Goal: Task Accomplishment & Management: Complete application form

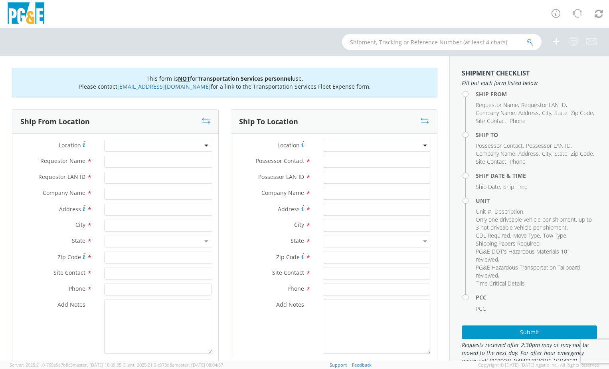
click at [136, 142] on div at bounding box center [158, 146] width 108 height 12
click at [184, 141] on div at bounding box center [158, 146] width 108 height 12
click at [143, 142] on div at bounding box center [158, 146] width 108 height 12
type input "[STREET_ADDRESS]"
drag, startPoint x: 141, startPoint y: 163, endPoint x: 73, endPoint y: 157, distance: 67.8
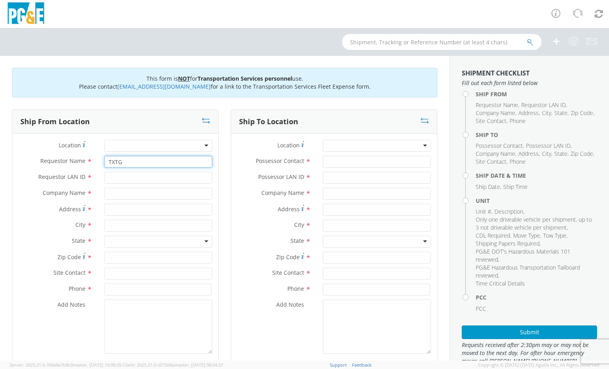
click at [73, 157] on div "Requestor Name * TXTG" at bounding box center [115, 162] width 206 height 12
type input "t"
type input "[PERSON_NAME]"
type input "TXTG"
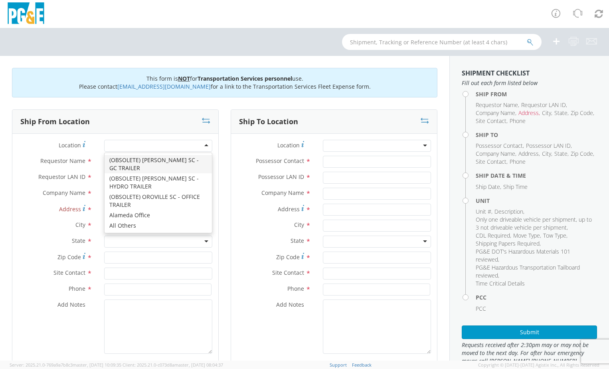
click at [131, 147] on div at bounding box center [158, 146] width 108 height 12
type input "PG&E"
type input "[STREET_ADDRESS]"
type input "[GEOGRAPHIC_DATA]"
type input "94403"
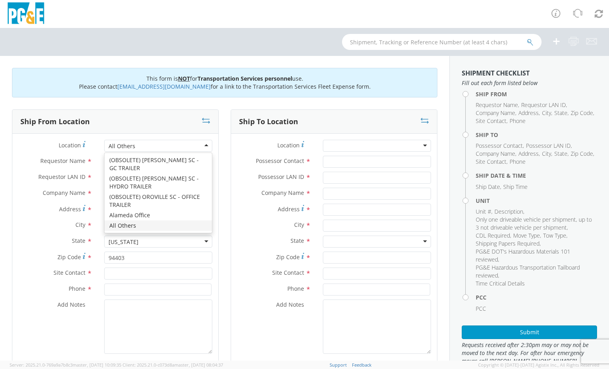
click at [155, 144] on div "All Others" at bounding box center [158, 146] width 108 height 12
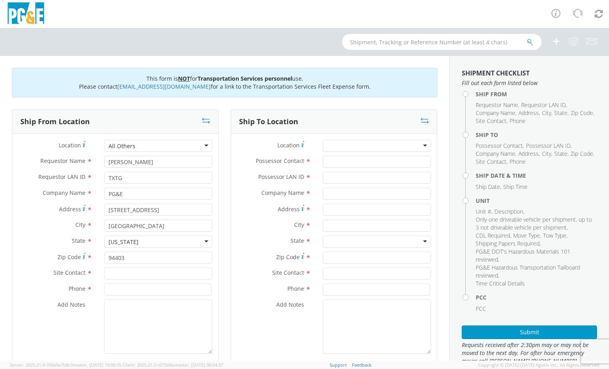
drag, startPoint x: 154, startPoint y: 210, endPoint x: 95, endPoint y: 210, distance: 59.5
click at [95, 210] on div "Address * [STREET_ADDRESS]" at bounding box center [115, 210] width 206 height 12
type input "2"
type input "25400 HIGHWAY 88"
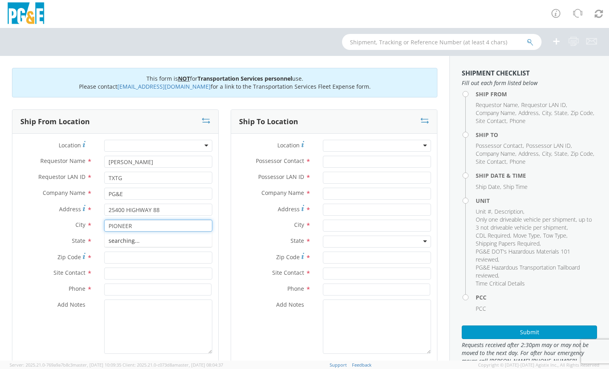
type input "PIONEER"
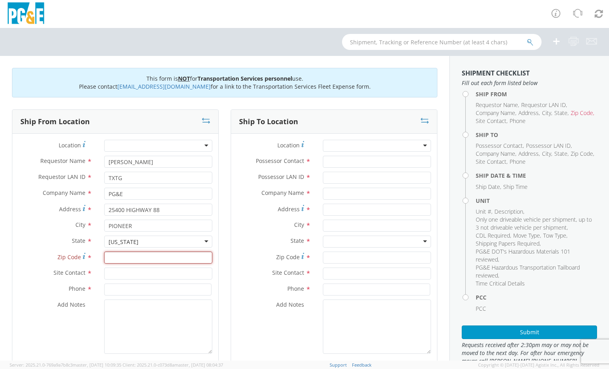
click at [125, 255] on input "Zip Code *" at bounding box center [158, 258] width 108 height 12
type input "95666"
type input "[PERSON_NAME]"
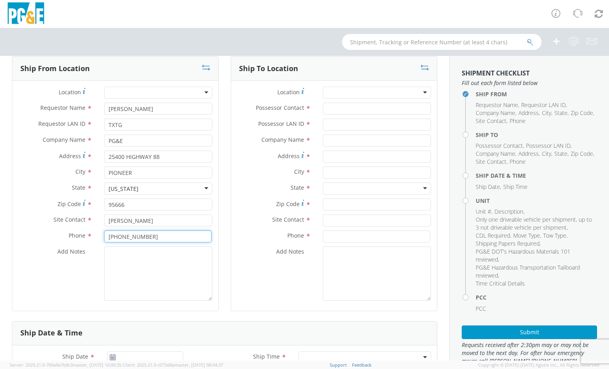
scroll to position [40, 0]
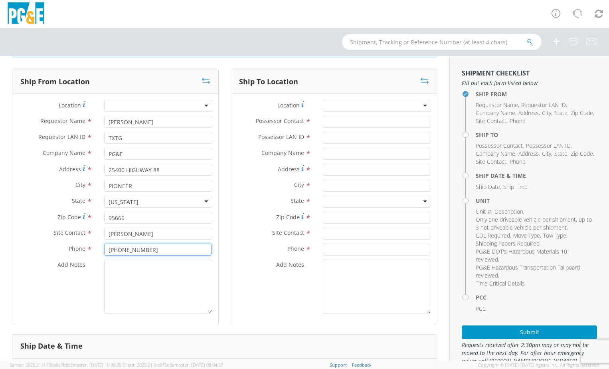
type input "[PHONE_NUMBER]"
click at [345, 100] on div at bounding box center [377, 106] width 108 height 12
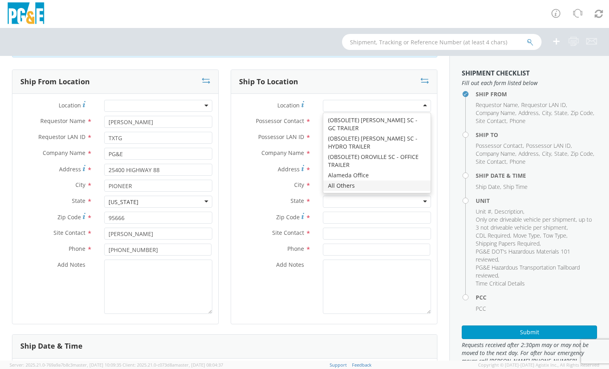
type input "PG&E"
type input "[STREET_ADDRESS]"
type input "[GEOGRAPHIC_DATA]"
type input "94403"
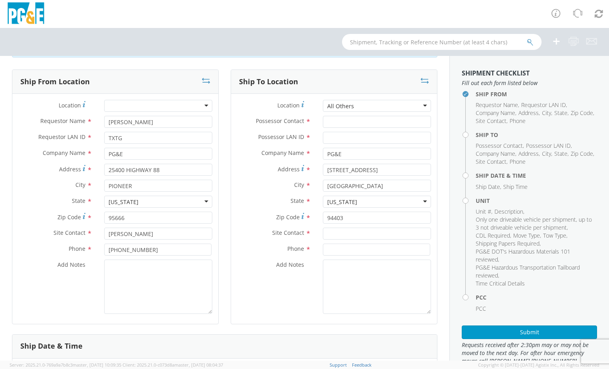
scroll to position [0, 0]
click at [345, 117] on input "Possessor Contact *" at bounding box center [377, 122] width 108 height 12
type input "[PERSON_NAME]"
type input "TXTG"
type input "3"
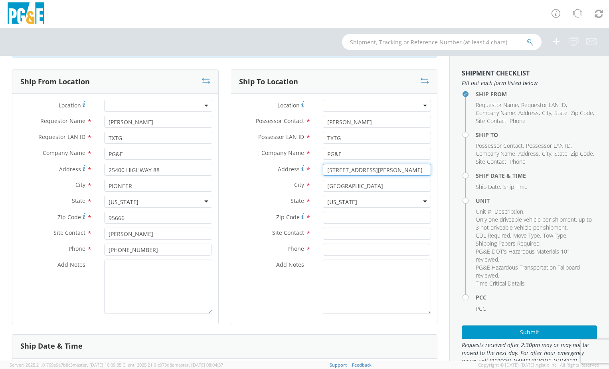
type input "[STREET_ADDRESS][PERSON_NAME]"
type input "ALTA"
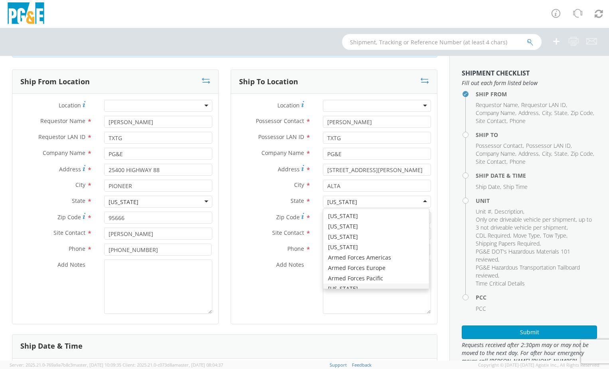
scroll to position [9, 0]
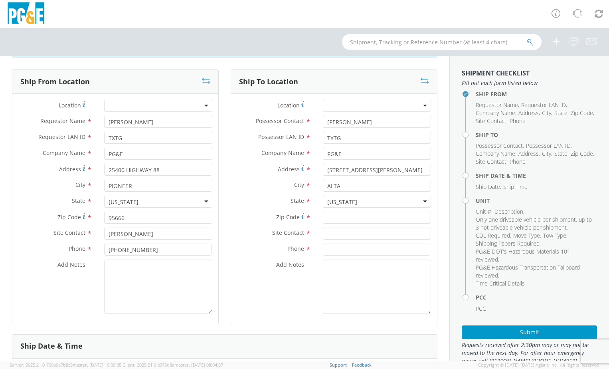
click at [423, 105] on div at bounding box center [377, 106] width 108 height 12
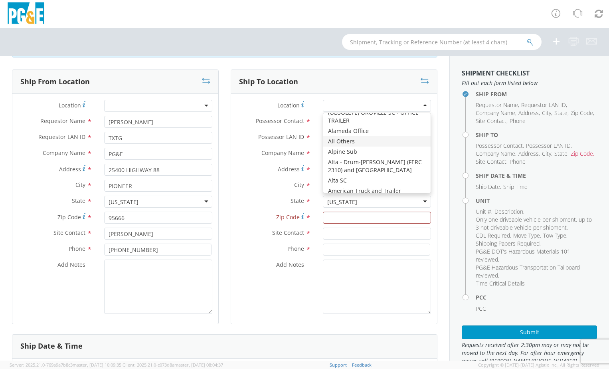
scroll to position [60, 0]
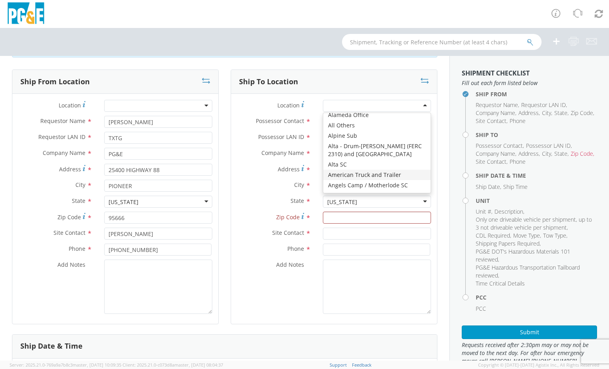
type input "[STREET_ADDRESS]"
type input "[PERSON_NAME]"
type input "95376"
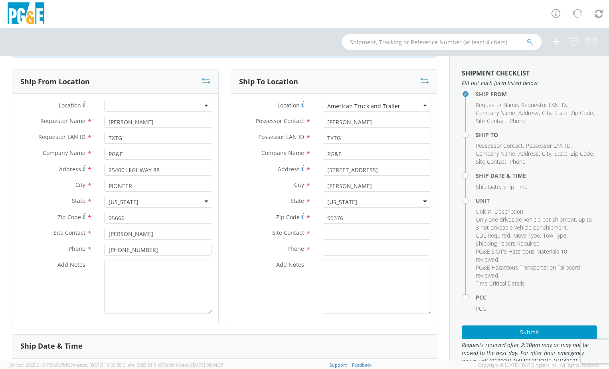
click at [419, 105] on div "American Truck and Trailer" at bounding box center [377, 106] width 108 height 12
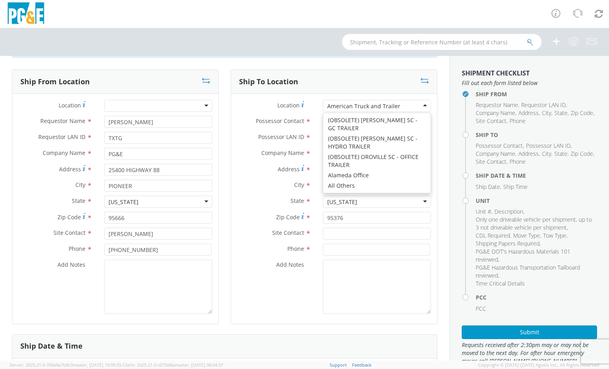
type input "[STREET_ADDRESS][PERSON_NAME]"
type input "Alta"
type input "95701"
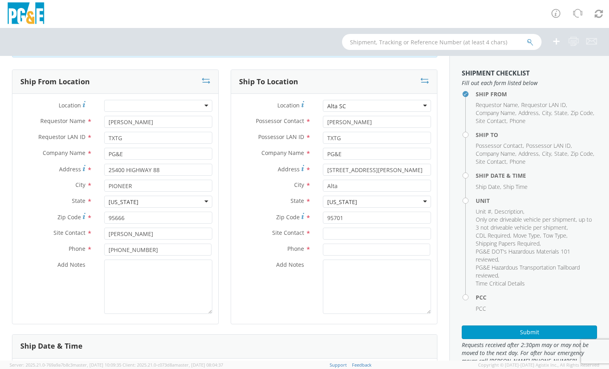
click at [421, 103] on div "Alta SC" at bounding box center [377, 106] width 108 height 12
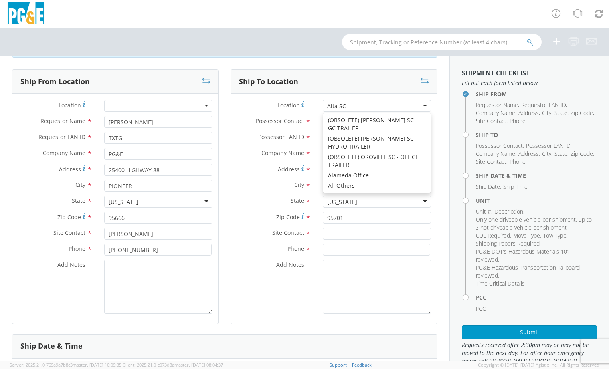
type input "[STREET_ADDRESS]"
type input "94501"
click at [423, 104] on div "Alta - Drum-[PERSON_NAME] (FERC 2310) and [GEOGRAPHIC_DATA]" at bounding box center [416, 105] width 179 height 8
type input "[STREET_ADDRESS]"
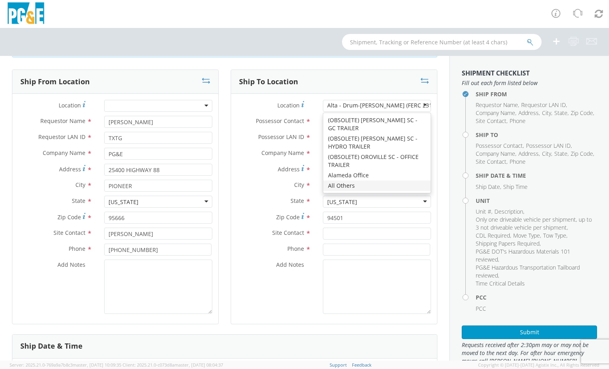
type input "[GEOGRAPHIC_DATA]"
type input "94403"
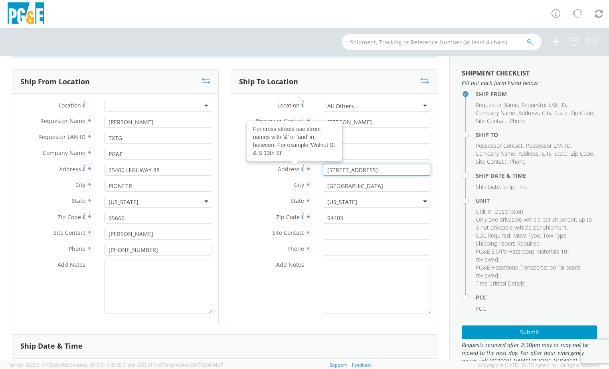
drag, startPoint x: 368, startPoint y: 171, endPoint x: 279, endPoint y: 169, distance: 88.7
click at [279, 169] on div "Address For cross streets use street names with '&' or 'and' in between. For ex…" at bounding box center [334, 170] width 206 height 12
type input "3"
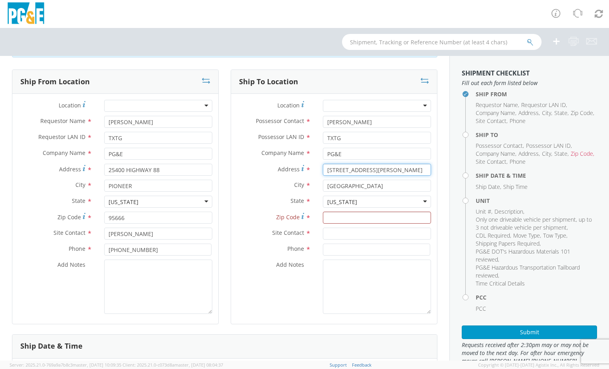
type input "[STREET_ADDRESS][PERSON_NAME]"
type input "ALTA"
click at [355, 214] on input "Zip Code *" at bounding box center [377, 218] width 108 height 12
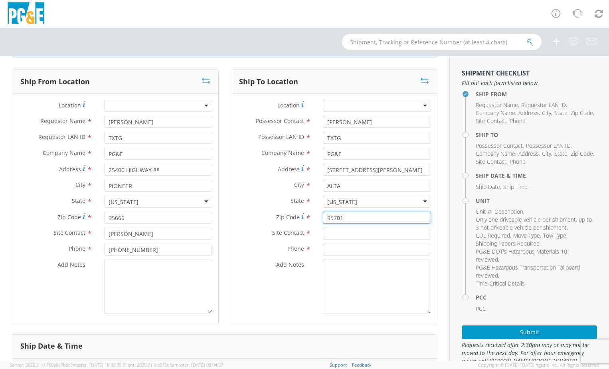
type input "95701"
type input "[PERSON_NAME]"
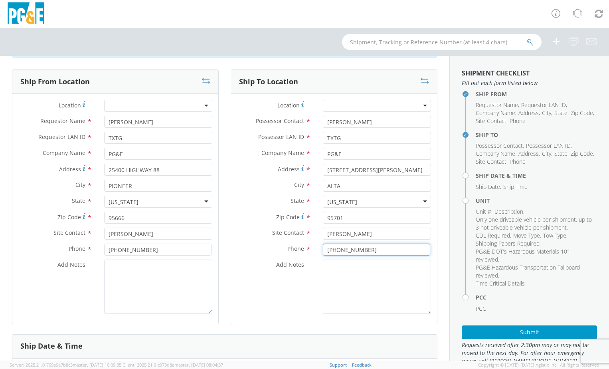
type input "[PHONE_NUMBER]"
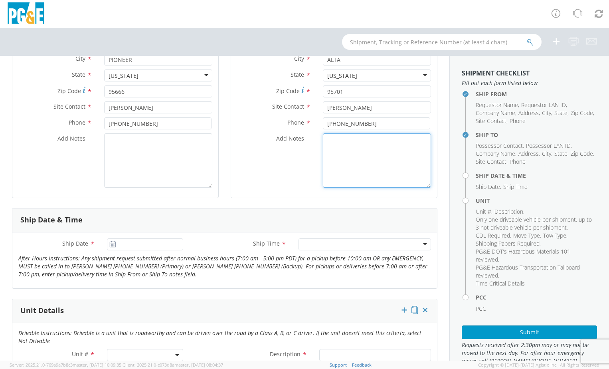
scroll to position [200, 0]
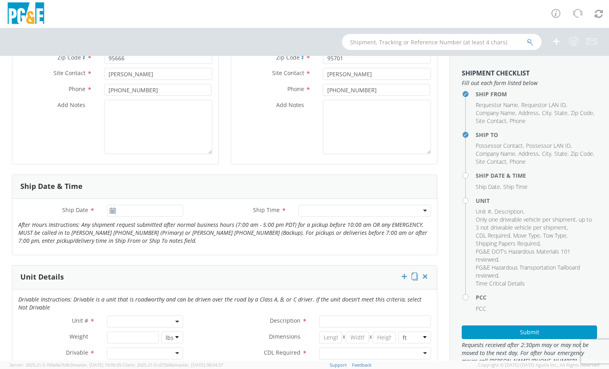
click at [113, 208] on use at bounding box center [113, 211] width 6 height 6
click at [140, 214] on input "[DATE]" at bounding box center [145, 211] width 77 height 12
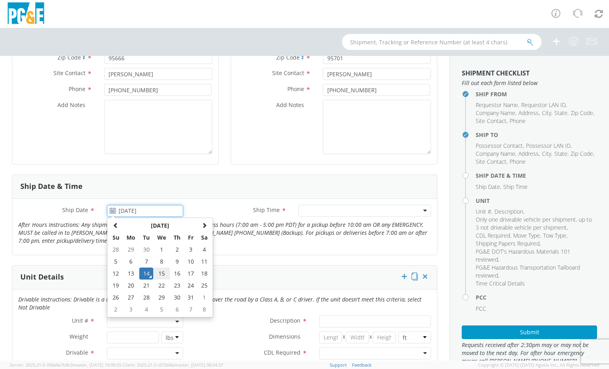
click at [161, 273] on td "15" at bounding box center [161, 274] width 17 height 12
type input "[DATE]"
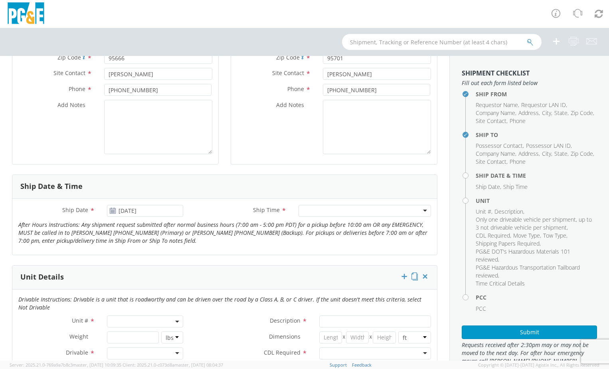
click at [333, 208] on div at bounding box center [365, 211] width 133 height 12
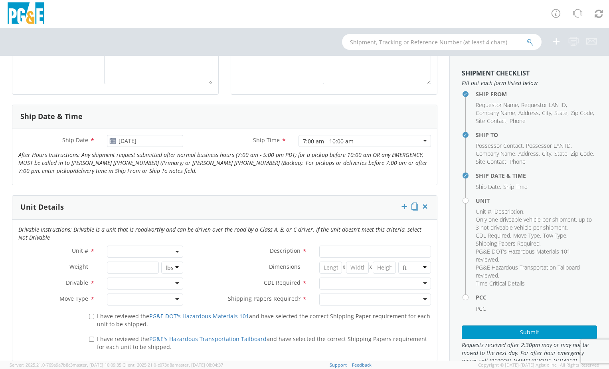
scroll to position [280, 0]
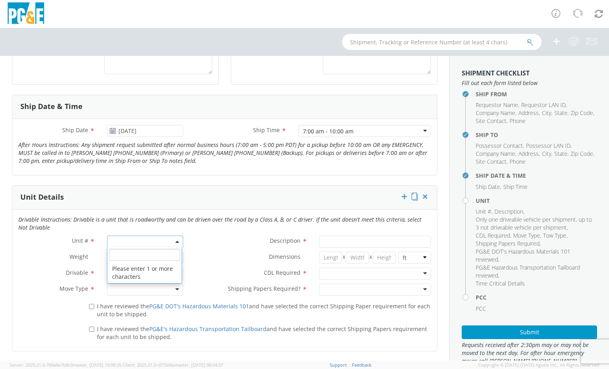
click at [150, 237] on span at bounding box center [145, 242] width 77 height 12
click at [143, 252] on input "search" at bounding box center [144, 255] width 71 height 12
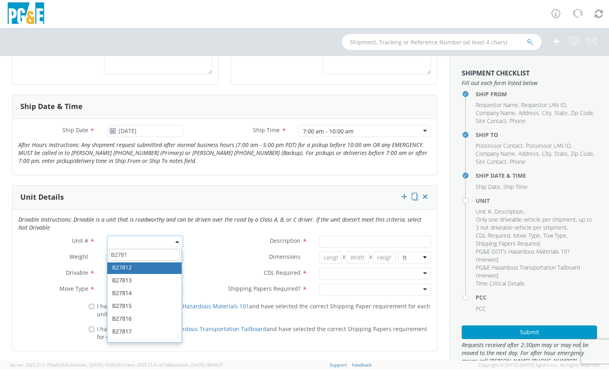
scroll to position [28, 0]
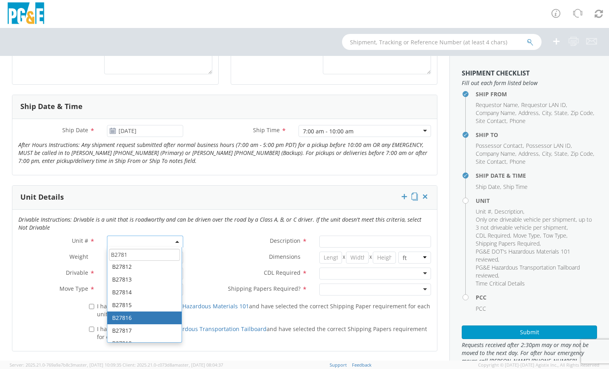
type input "B2781"
type input "TRUCK; WATER TANKER >1TON 4X/6X"
type input "56000"
select select "B27816"
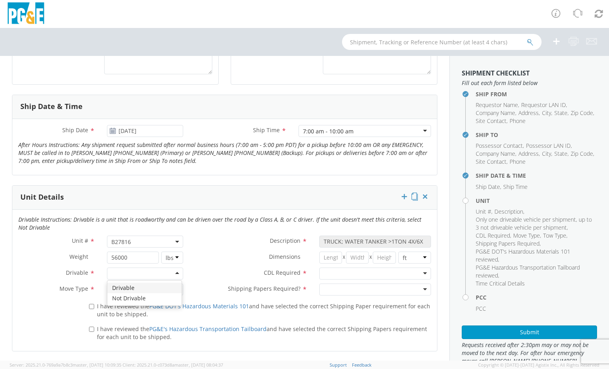
click at [171, 271] on div at bounding box center [145, 274] width 77 height 12
click at [158, 291] on div at bounding box center [145, 290] width 77 height 12
click at [419, 271] on div at bounding box center [375, 274] width 112 height 12
click at [381, 289] on div at bounding box center [375, 290] width 112 height 12
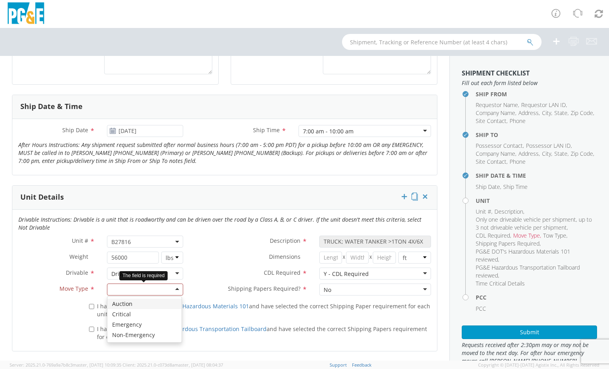
click at [178, 292] on div at bounding box center [145, 290] width 77 height 12
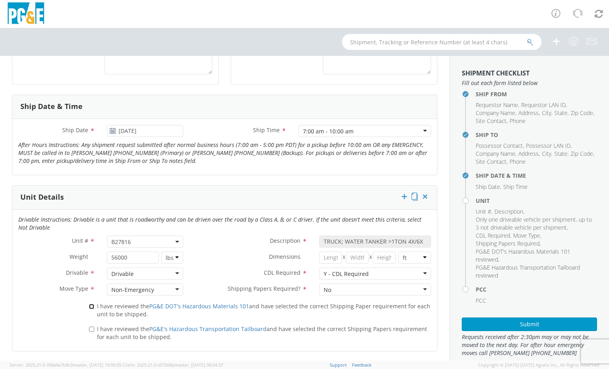
click at [92, 305] on input "I have reviewed the PG&E DOT's Hazardous Materials 101 and have selected the co…" at bounding box center [91, 306] width 5 height 5
checkbox input "true"
click at [93, 325] on div "I have reviewed the PG&E's Hazardous Transportation Tailboard and have selected…" at bounding box center [260, 331] width 342 height 19
drag, startPoint x: 93, startPoint y: 325, endPoint x: 92, endPoint y: 331, distance: 6.0
click at [92, 331] on input "I have reviewed the PG&E's Hazardous Transportation Tailboard and have selected…" at bounding box center [91, 329] width 5 height 5
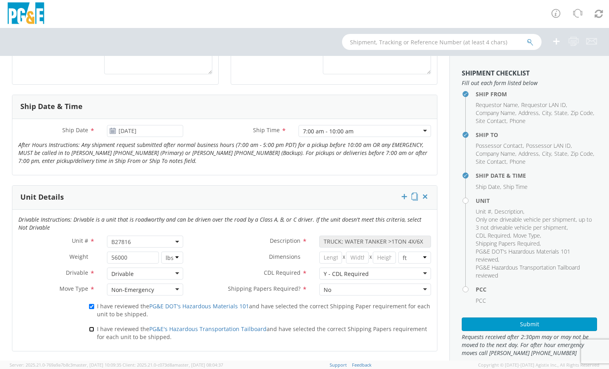
checkbox input "true"
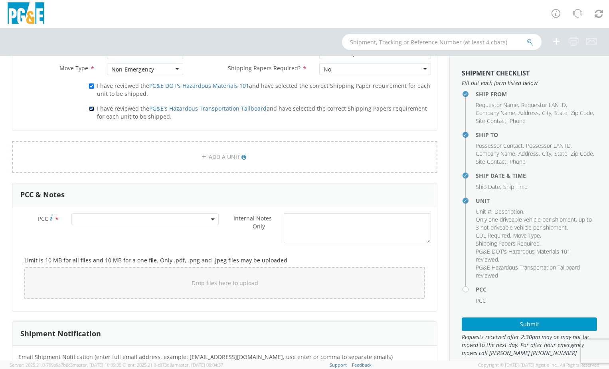
scroll to position [519, 0]
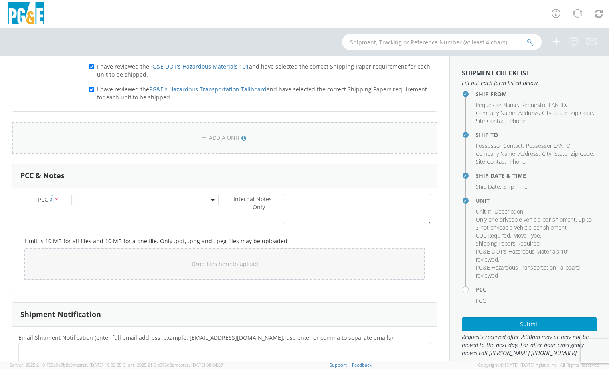
click at [232, 139] on link "ADD A UNIT" at bounding box center [225, 138] width 426 height 32
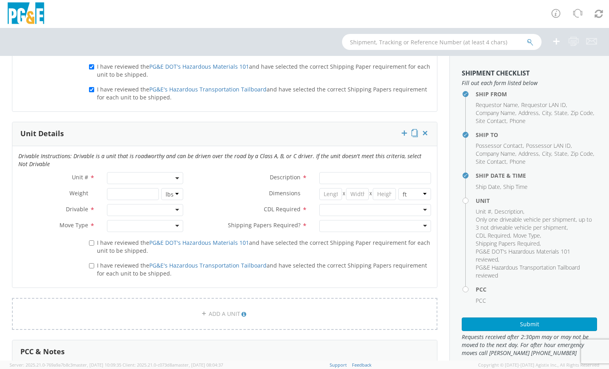
click at [174, 177] on span at bounding box center [145, 178] width 77 height 12
click at [149, 186] on input "search" at bounding box center [144, 191] width 71 height 12
type input "B42932"
type input "LOADER; 1.5 YD>"
type input "0"
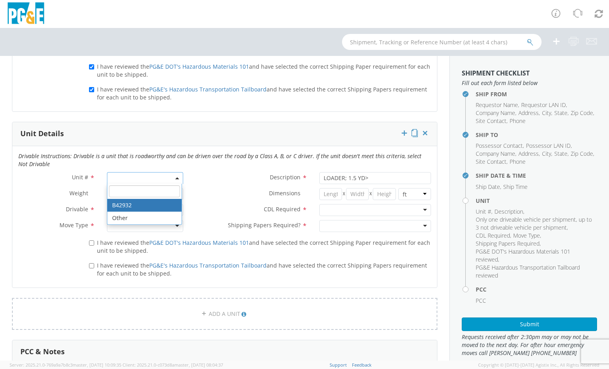
select select "B42932"
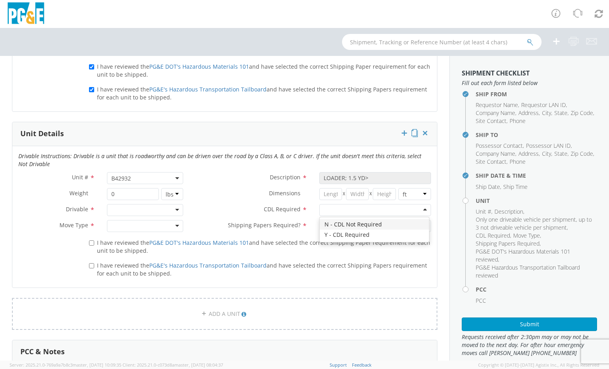
click at [419, 206] on div at bounding box center [375, 210] width 112 height 12
click at [180, 209] on div at bounding box center [145, 210] width 77 height 12
click at [175, 222] on div at bounding box center [145, 226] width 77 height 12
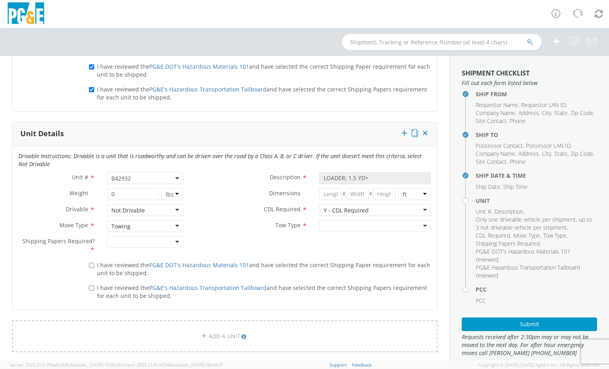
click at [387, 225] on div at bounding box center [375, 226] width 112 height 12
click at [175, 240] on div at bounding box center [145, 242] width 77 height 12
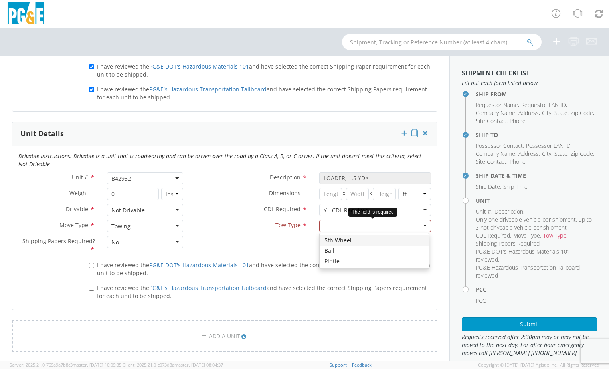
click at [404, 226] on div at bounding box center [375, 226] width 112 height 12
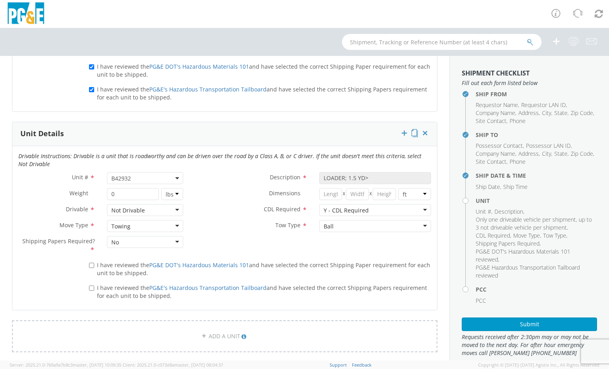
click at [422, 226] on div "Ball" at bounding box center [375, 226] width 112 height 12
click at [95, 268] on label "I have reviewed the PG&E DOT's Hazardous Materials 101 and have selected the co…" at bounding box center [260, 268] width 342 height 17
click at [94, 268] on input "I have reviewed the PG&E DOT's Hazardous Materials 101 and have selected the co…" at bounding box center [91, 265] width 5 height 5
checkbox input "true"
click at [91, 290] on input "I have reviewed the PG&E's Hazardous Transportation Tailboard and have selected…" at bounding box center [91, 288] width 5 height 5
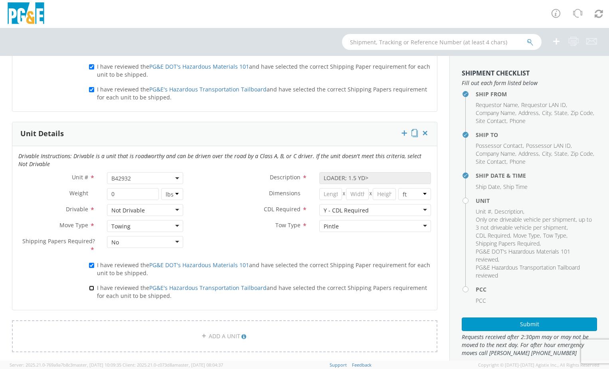
checkbox input "true"
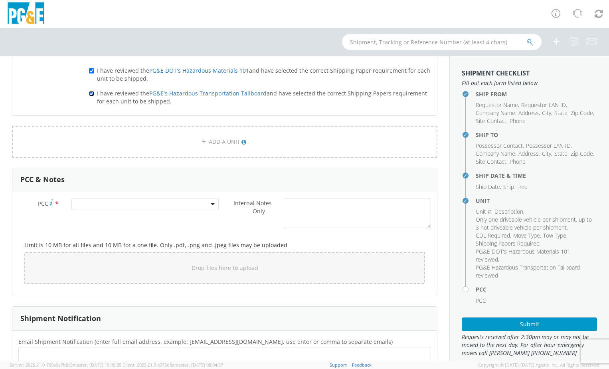
scroll to position [715, 0]
click at [212, 201] on span at bounding box center [213, 203] width 2 height 12
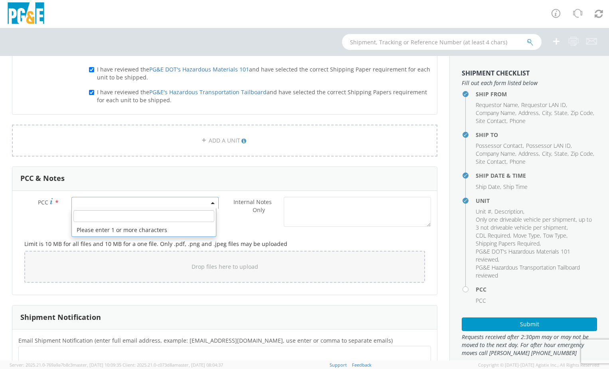
click at [130, 215] on input "number" at bounding box center [143, 216] width 141 height 12
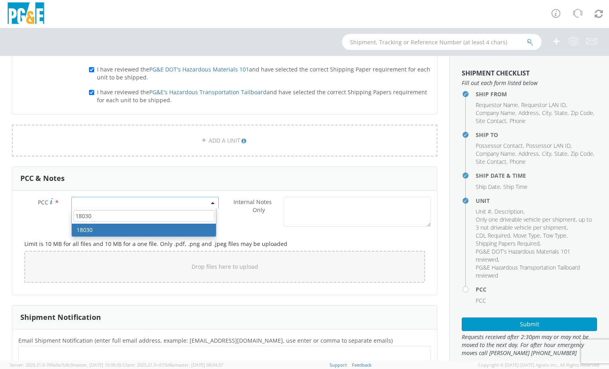
type input "18030"
select select "18030"
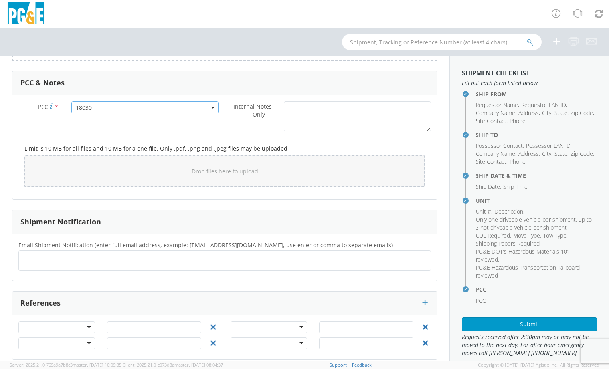
scroll to position [819, 0]
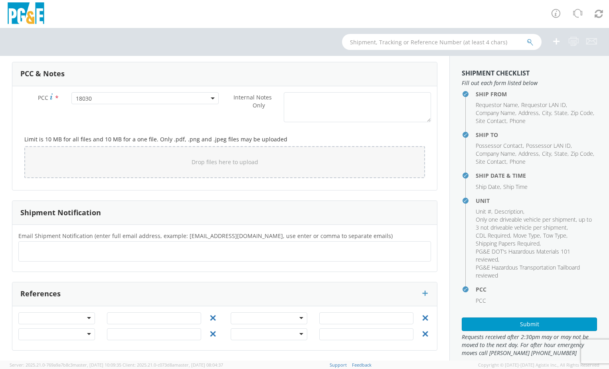
click at [214, 258] on div at bounding box center [224, 251] width 413 height 20
type input "[EMAIL_ADDRESS][DOMAIN_NAME]"
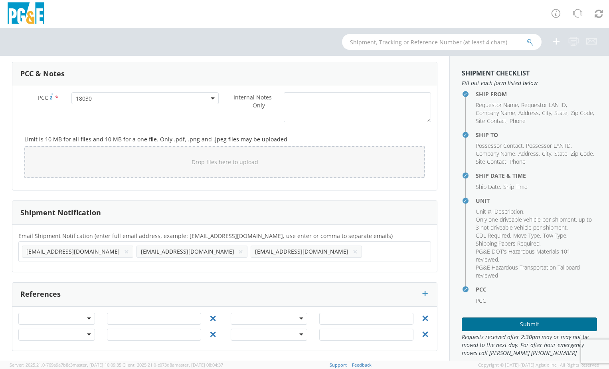
click at [519, 321] on button "Submit" at bounding box center [529, 324] width 135 height 14
